Goal: Task Accomplishment & Management: Use online tool/utility

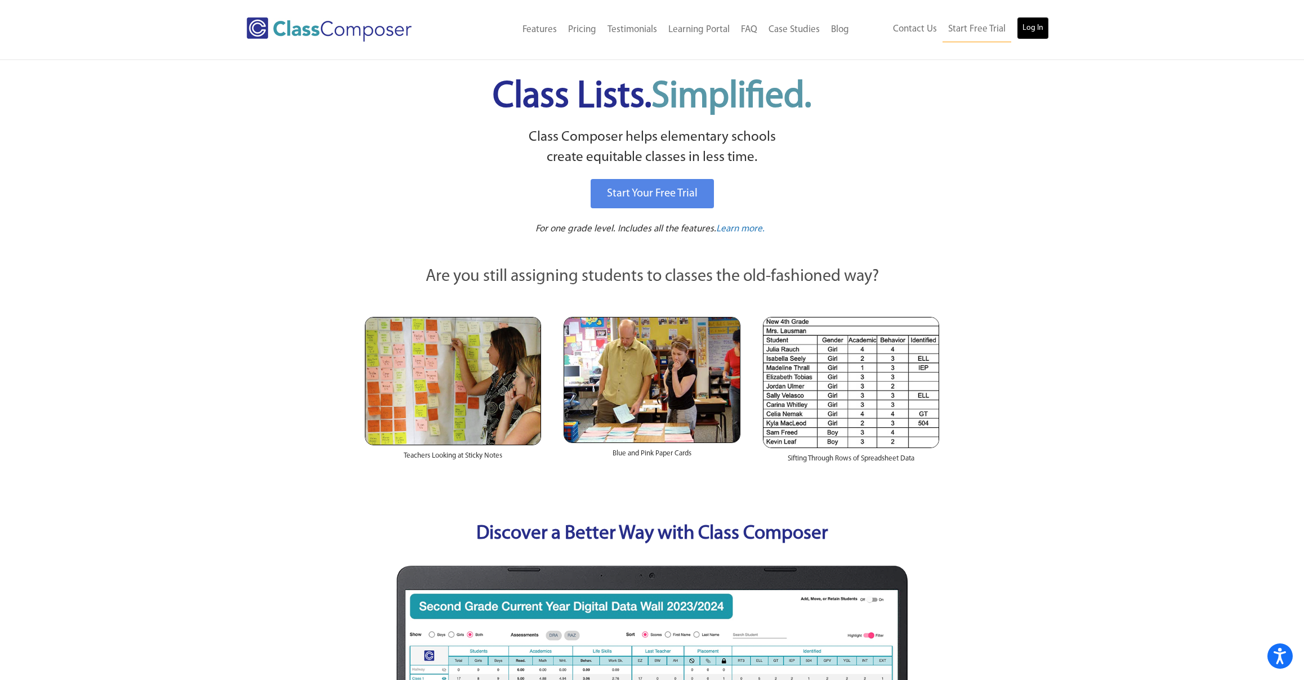
click at [1036, 26] on link "Log In" at bounding box center [1033, 28] width 32 height 23
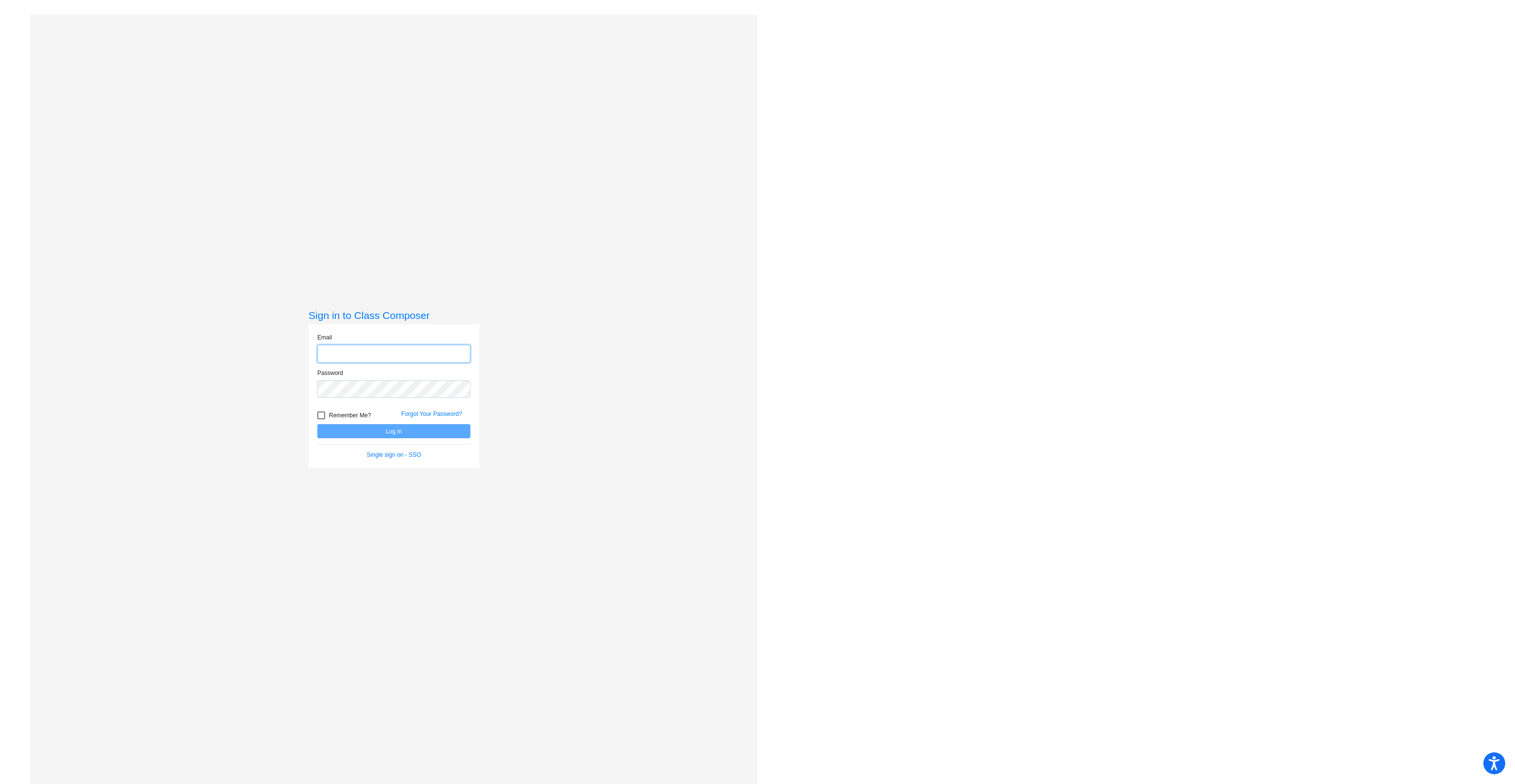
type input "dreagan@bethlehemschools.org"
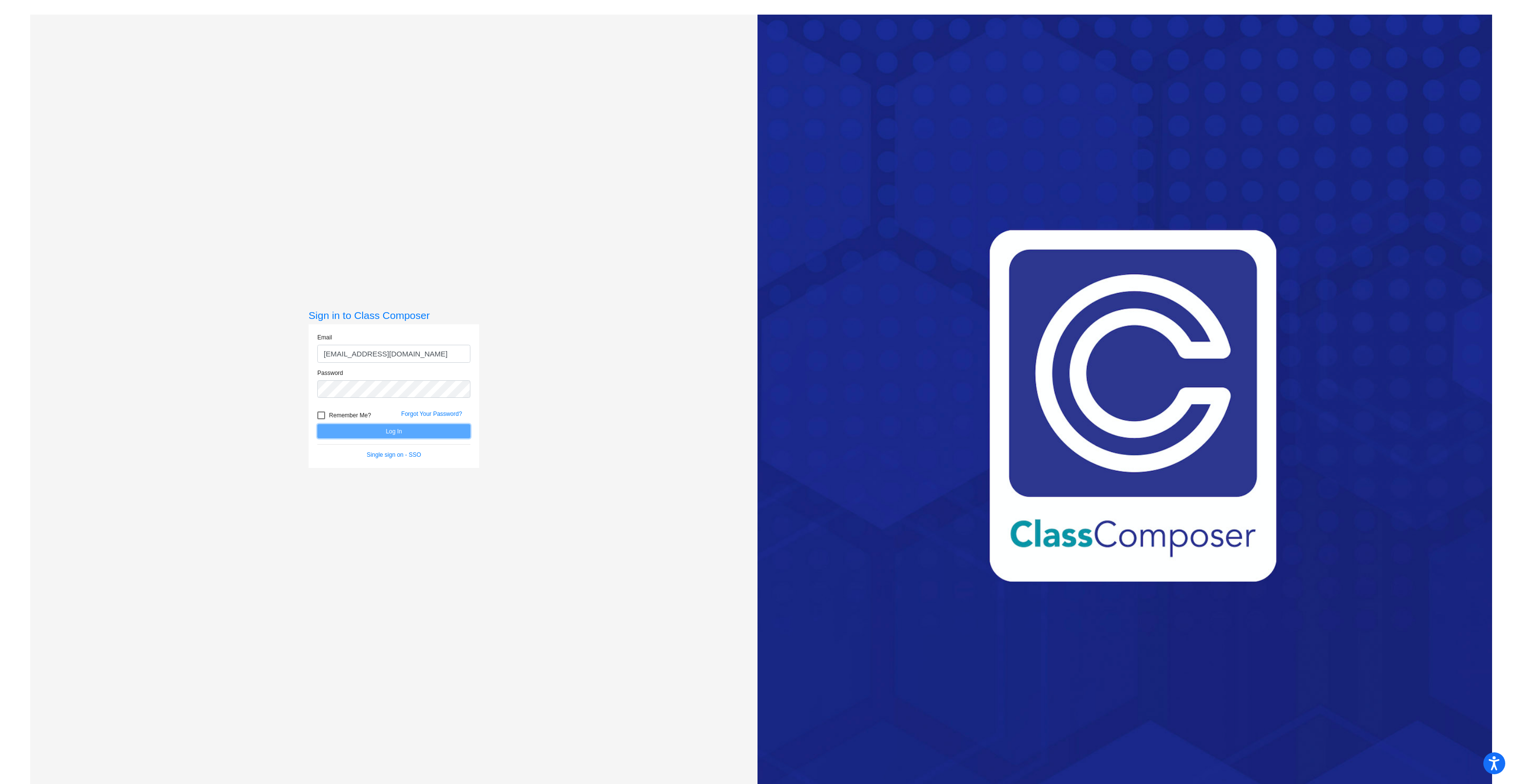
click at [430, 435] on button "Log In" at bounding box center [393, 431] width 153 height 14
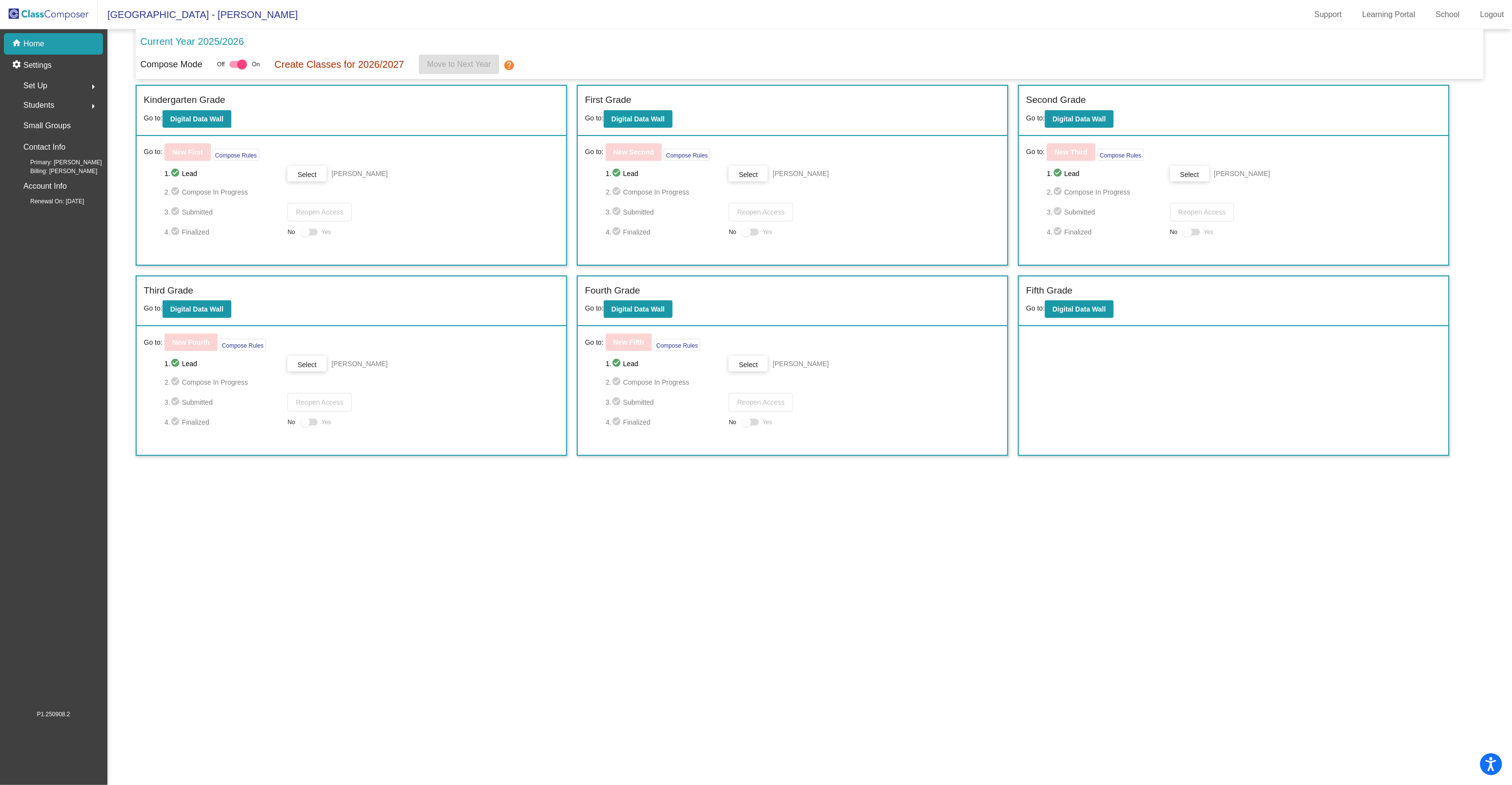
click at [321, 181] on button "Select" at bounding box center [307, 173] width 39 height 16
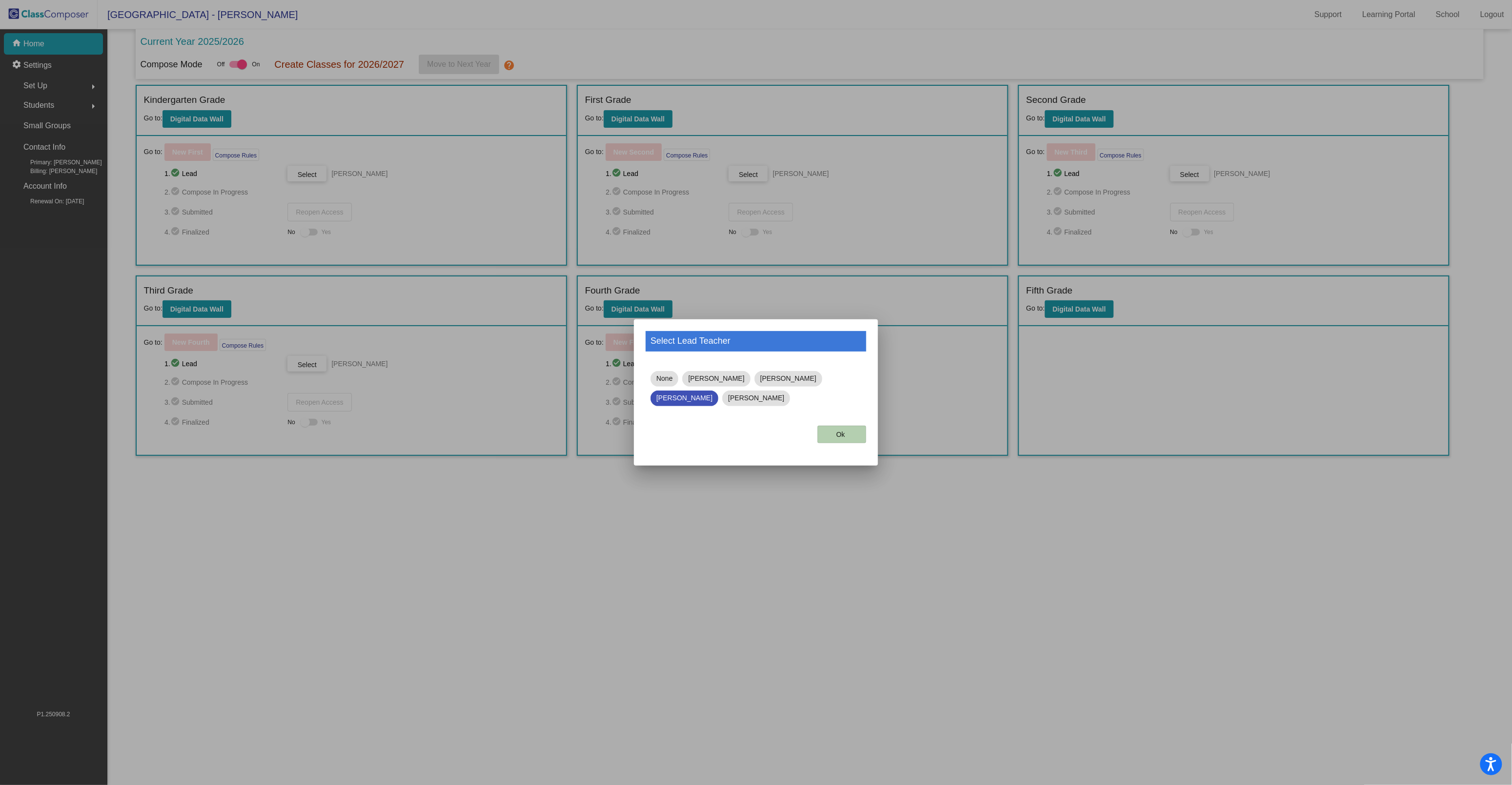
click at [836, 429] on button "Ok" at bounding box center [842, 434] width 49 height 17
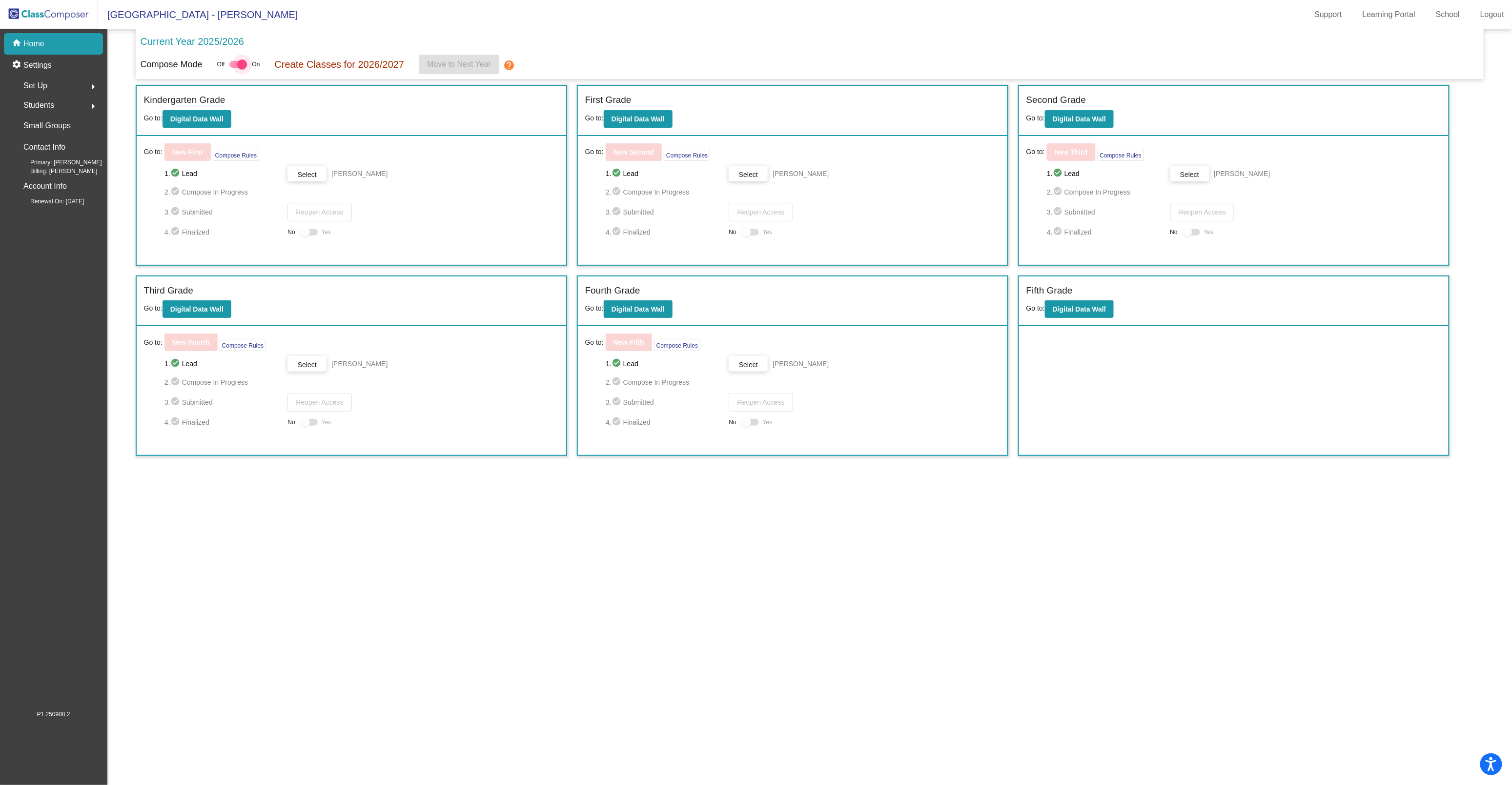
click at [242, 67] on div at bounding box center [242, 64] width 10 height 10
click at [234, 68] on input "checkbox" at bounding box center [234, 68] width 1 height 1
checkbox input "false"
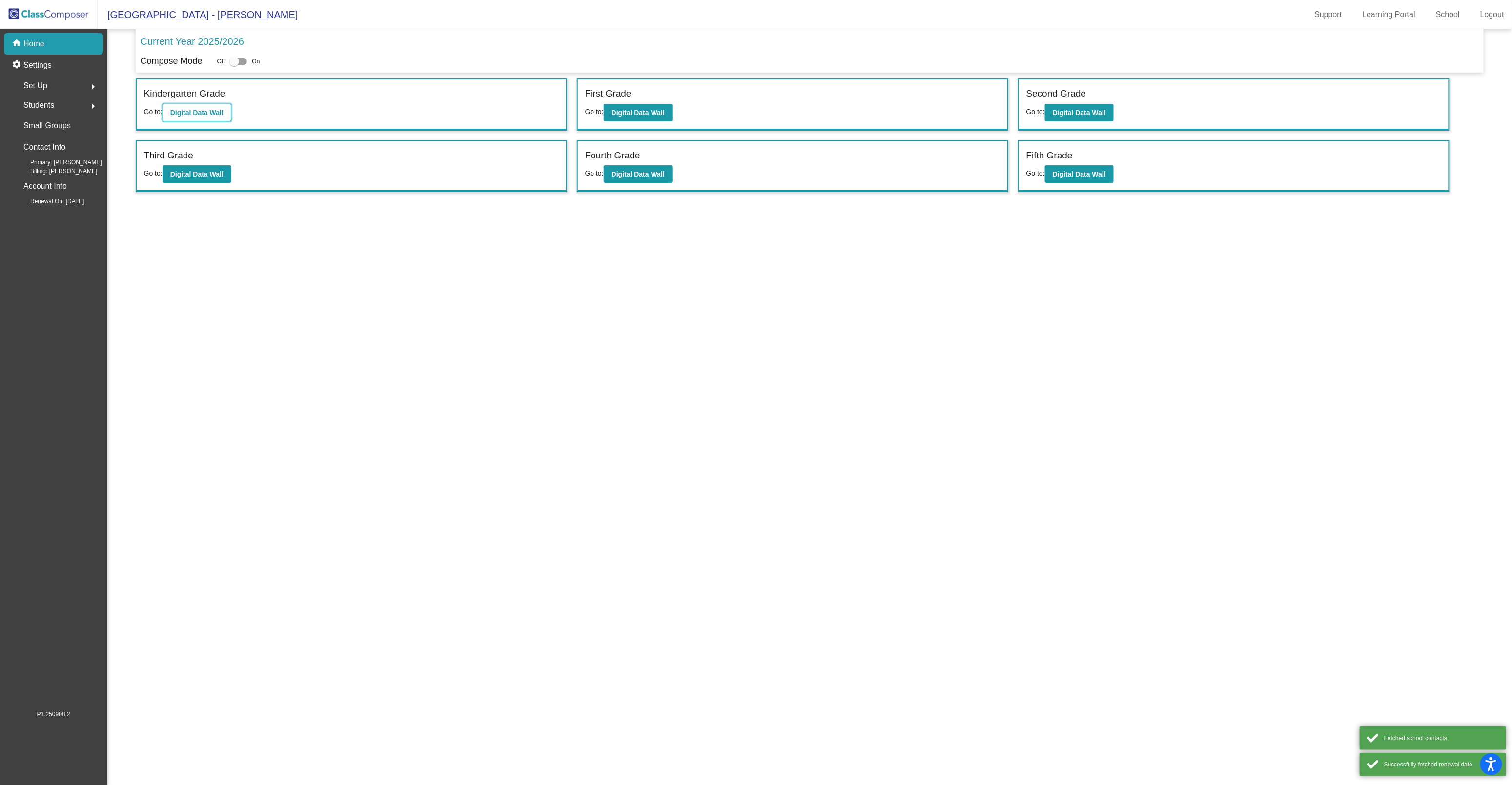
click at [212, 112] on b "Digital Data Wall" at bounding box center [196, 113] width 53 height 8
click at [239, 65] on div at bounding box center [234, 61] width 10 height 10
click at [234, 65] on input "checkbox" at bounding box center [234, 65] width 1 height 1
checkbox input "true"
